Goal: Task Accomplishment & Management: Use online tool/utility

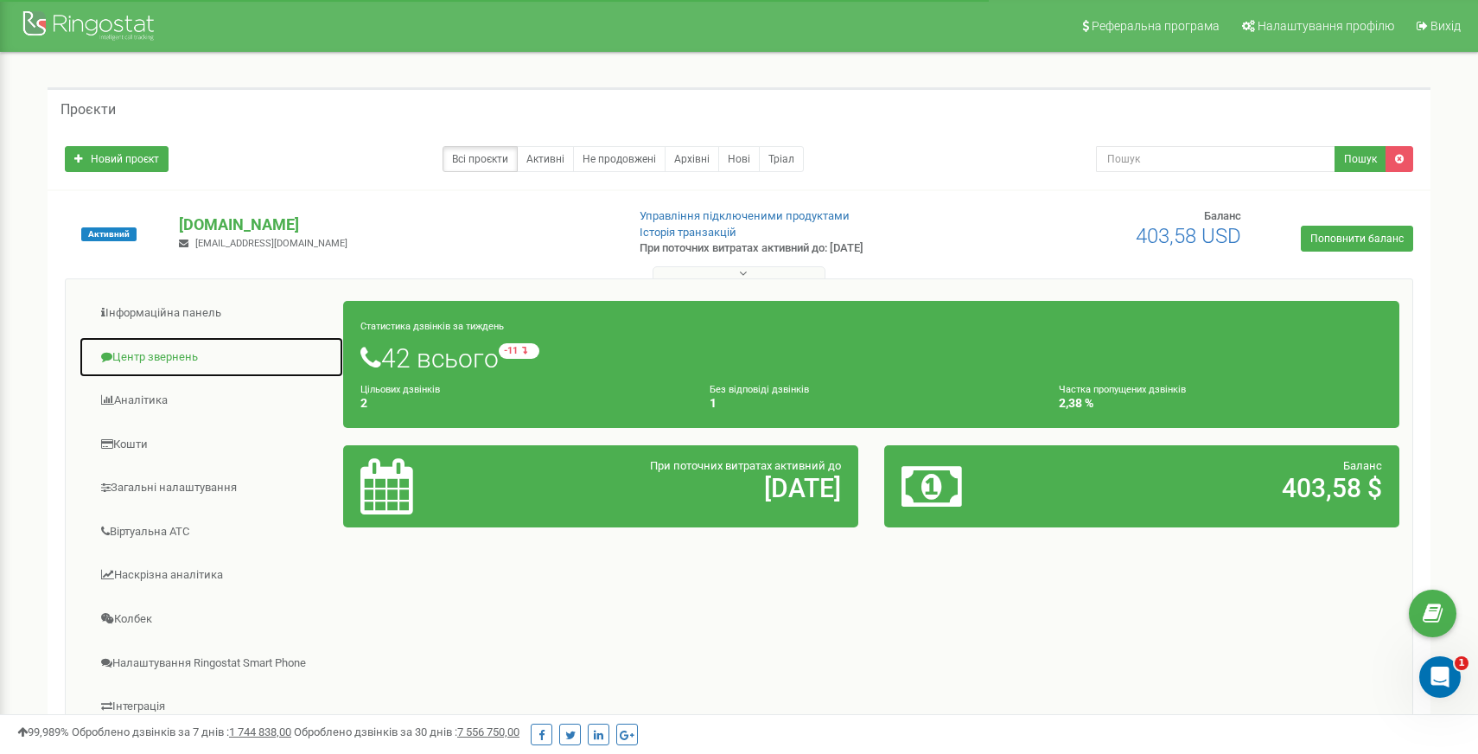
click at [169, 355] on link "Центр звернень" at bounding box center [211, 357] width 265 height 42
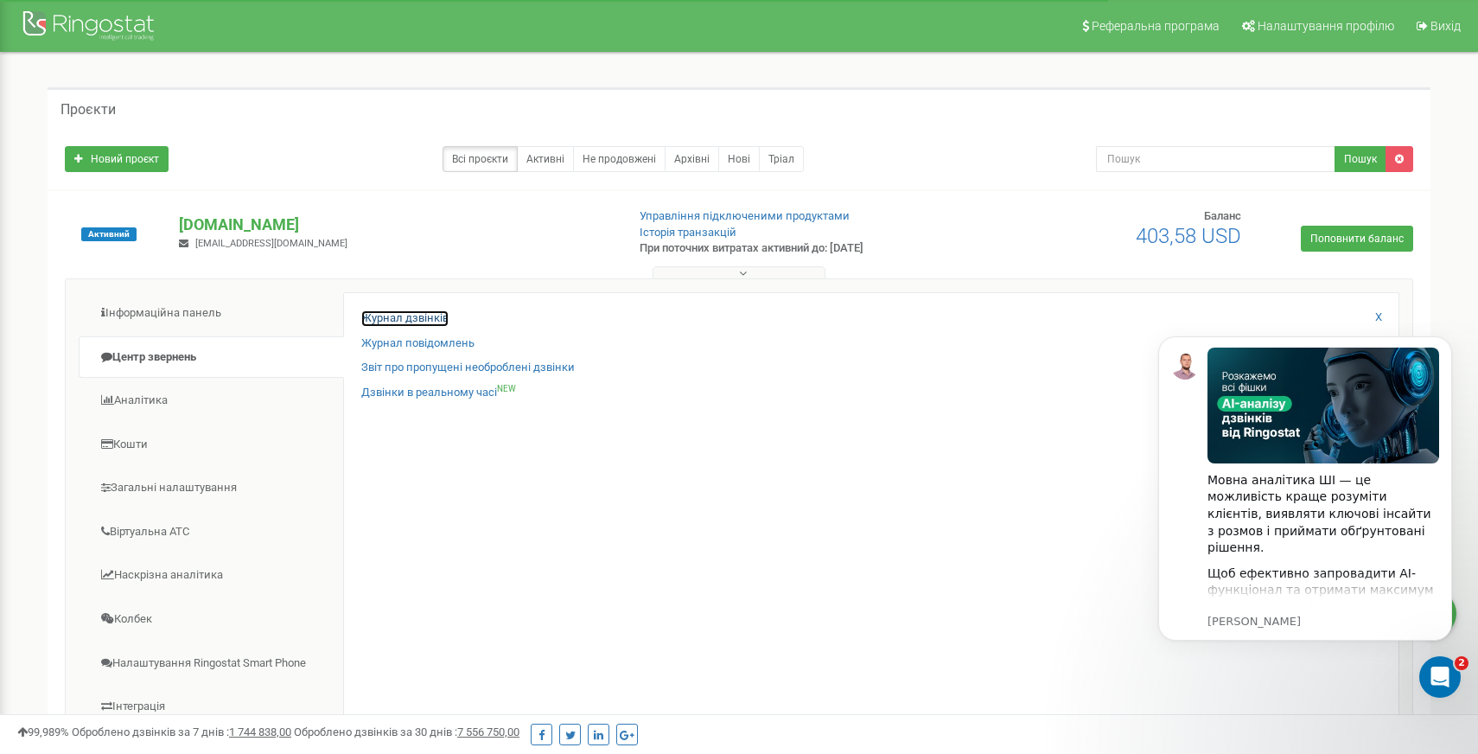
click at [436, 316] on link "Журнал дзвінків" at bounding box center [404, 318] width 87 height 16
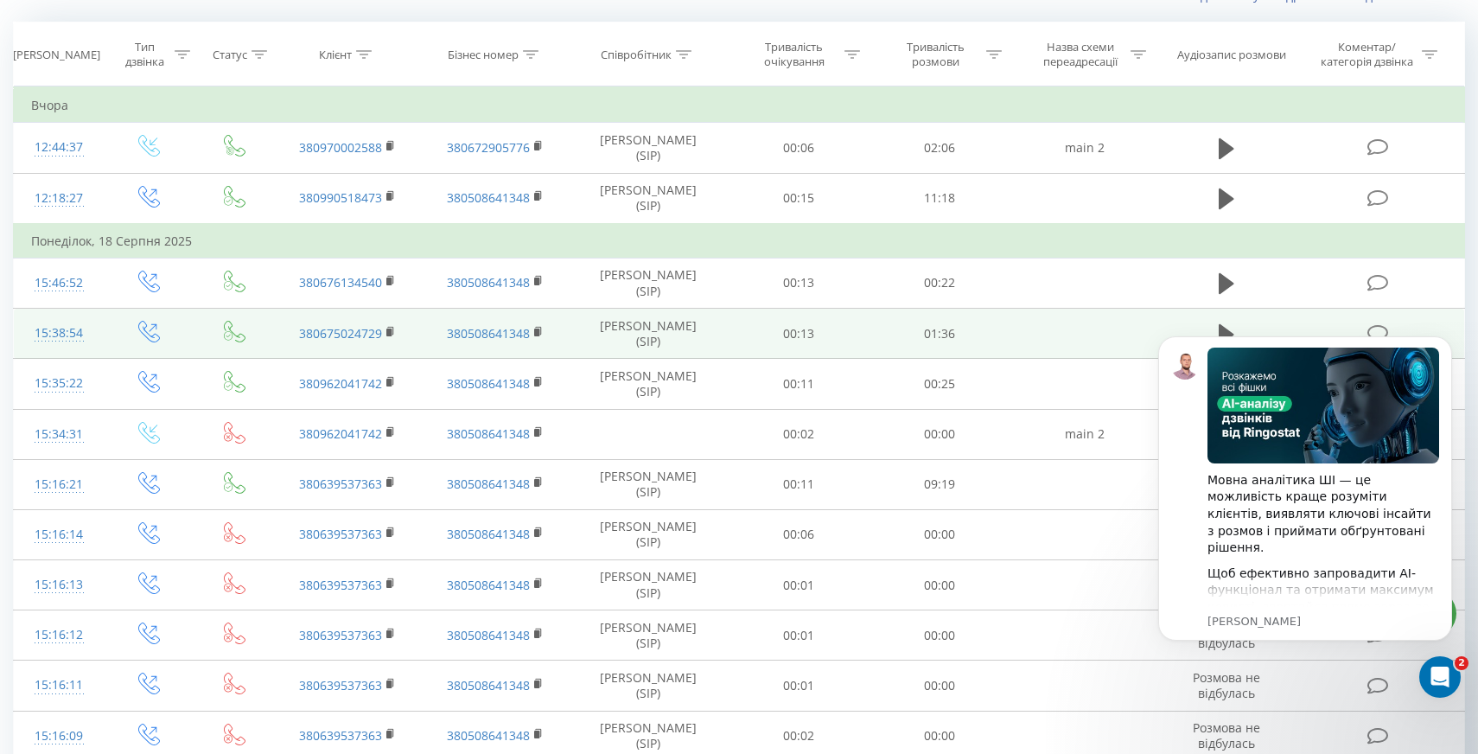
scroll to position [185, 0]
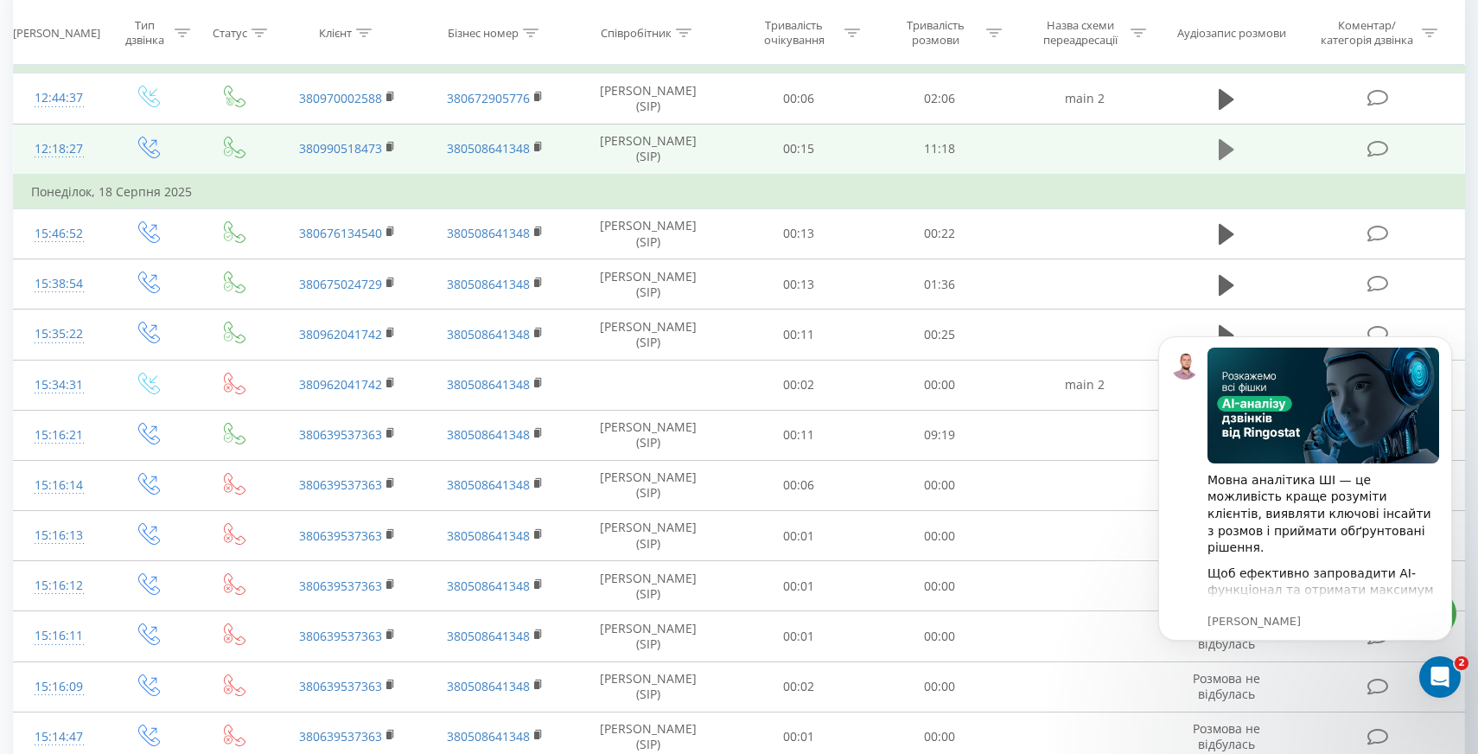
click at [1227, 147] on icon at bounding box center [1227, 149] width 16 height 21
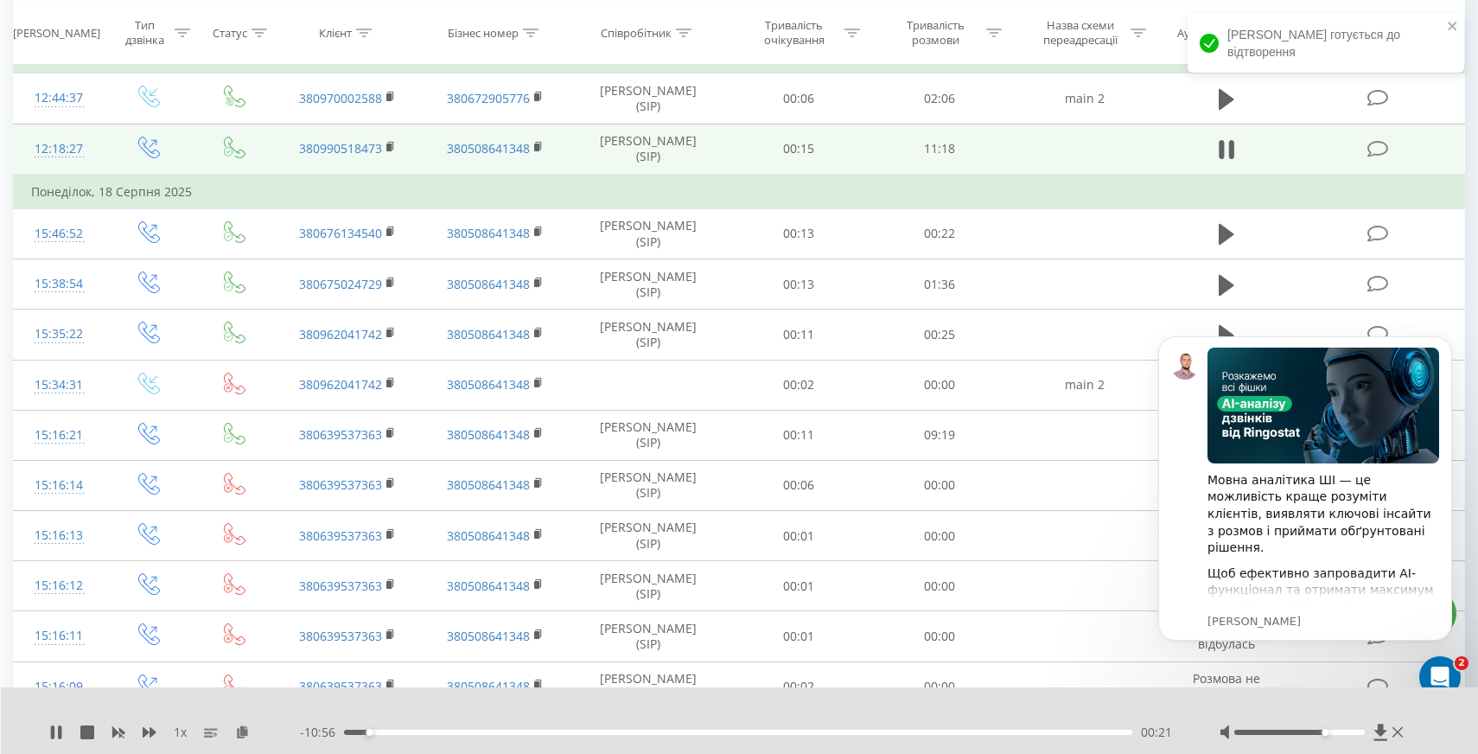
click at [1330, 734] on div at bounding box center [1299, 731] width 130 height 5
click at [1343, 731] on div at bounding box center [1299, 731] width 130 height 5
click at [61, 736] on icon at bounding box center [56, 732] width 14 height 14
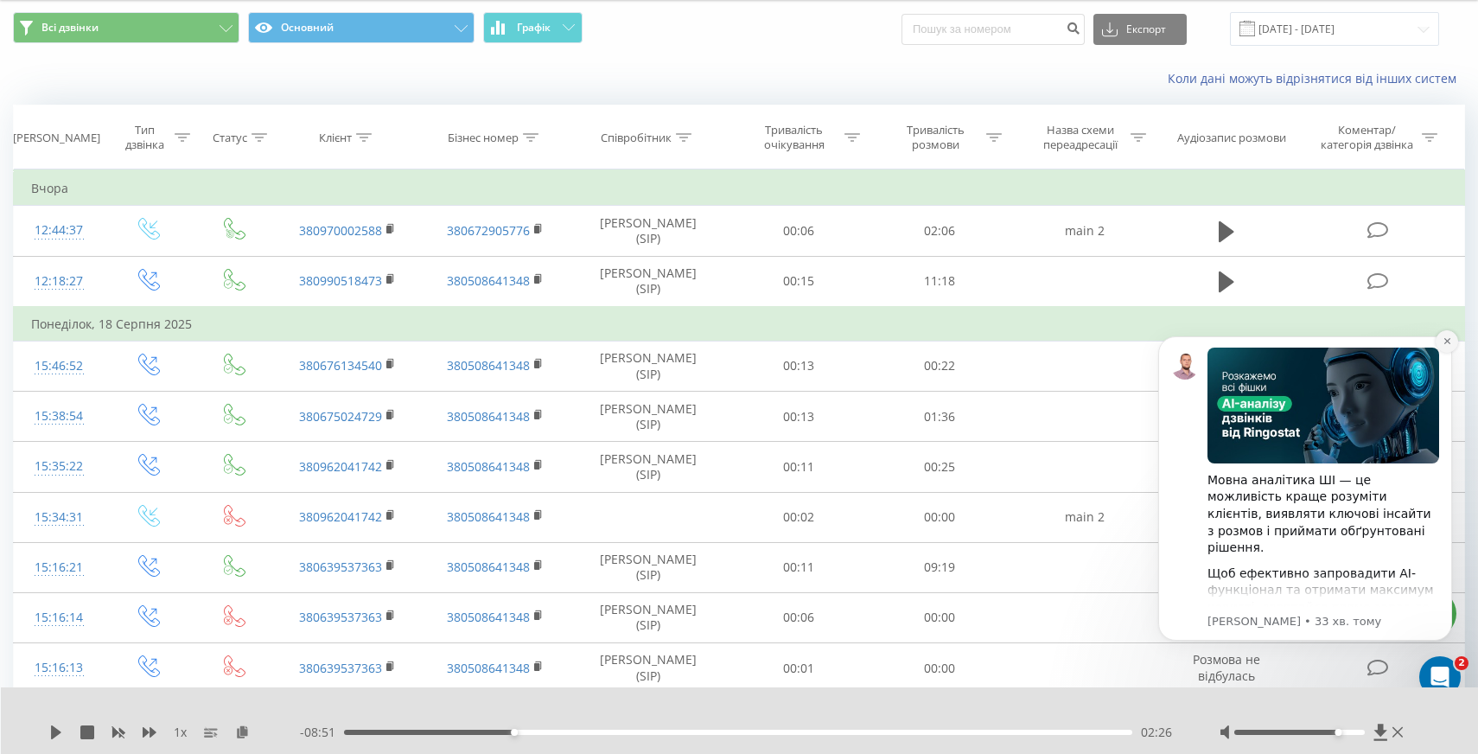
click at [1445, 341] on icon "Dismiss notification" at bounding box center [1447, 341] width 10 height 10
